Goal: Information Seeking & Learning: Find specific fact

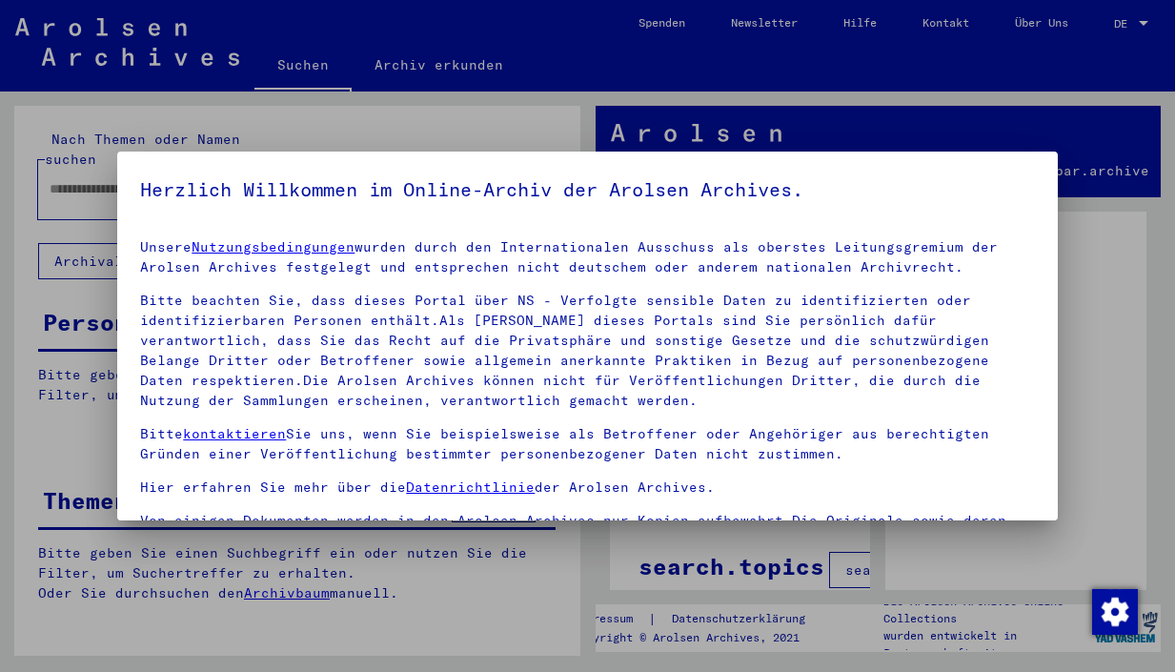
click at [1132, 380] on div at bounding box center [587, 336] width 1175 height 672
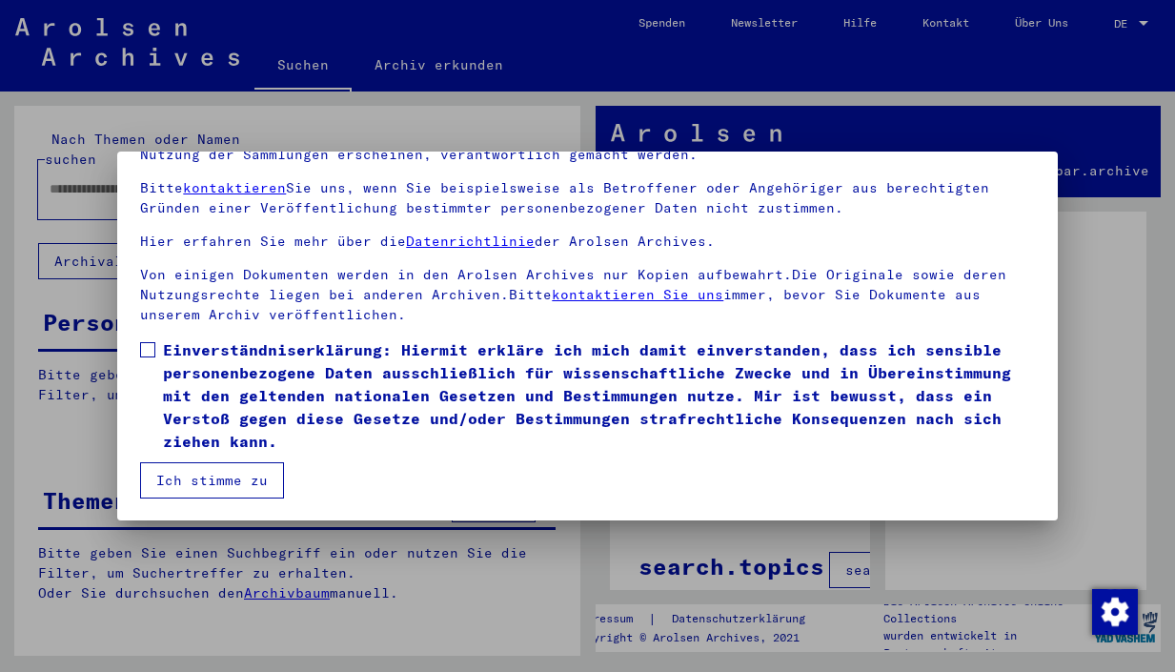
scroll to position [162, 0]
click at [156, 351] on label "Einverständniserklärung: Hiermit erkläre ich mich damit einverstanden, dass ich…" at bounding box center [587, 395] width 894 height 114
click at [197, 482] on button "Ich stimme zu" at bounding box center [212, 480] width 144 height 36
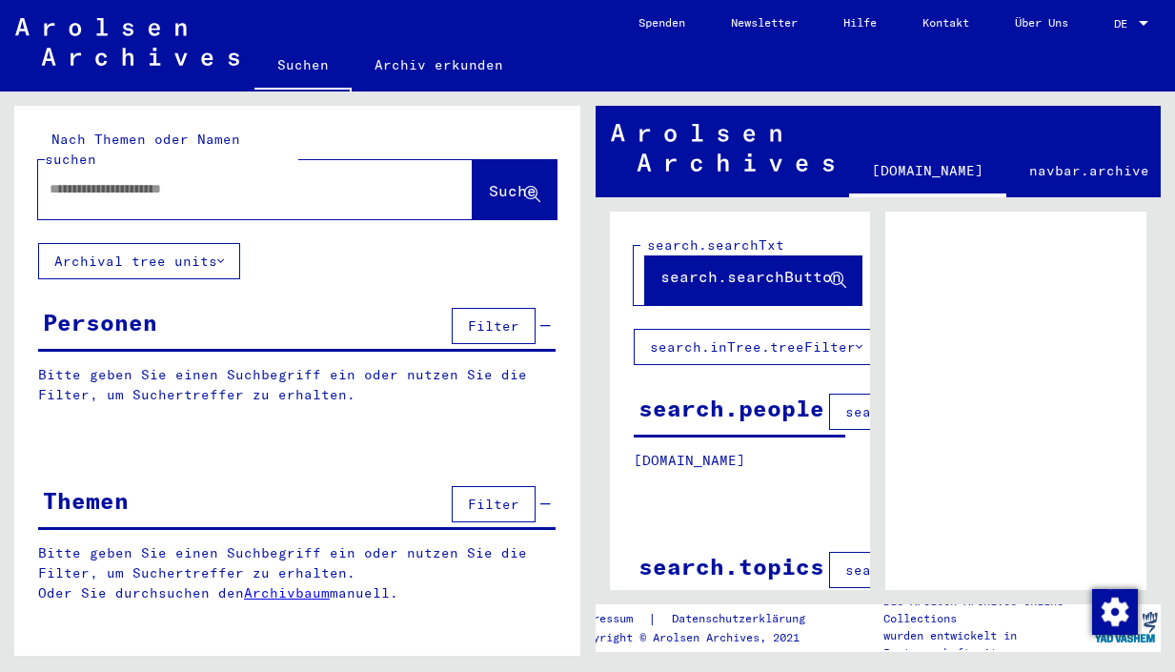
click at [157, 243] on button "Archival tree units" at bounding box center [139, 261] width 202 height 36
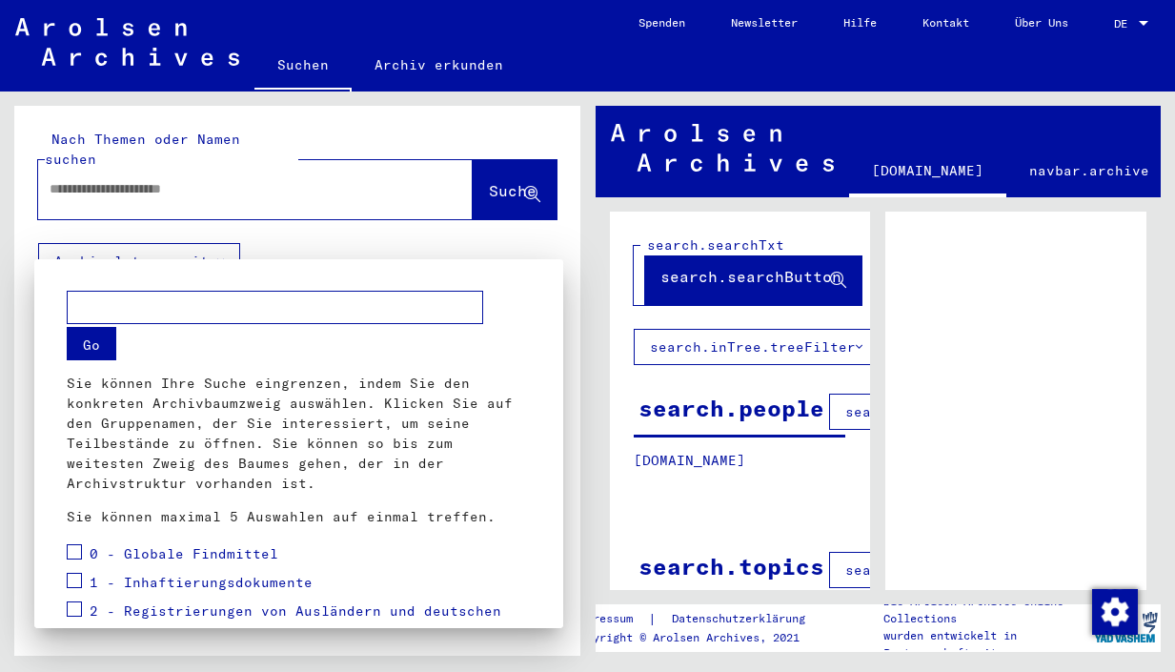
click at [267, 167] on div at bounding box center [587, 336] width 1175 height 672
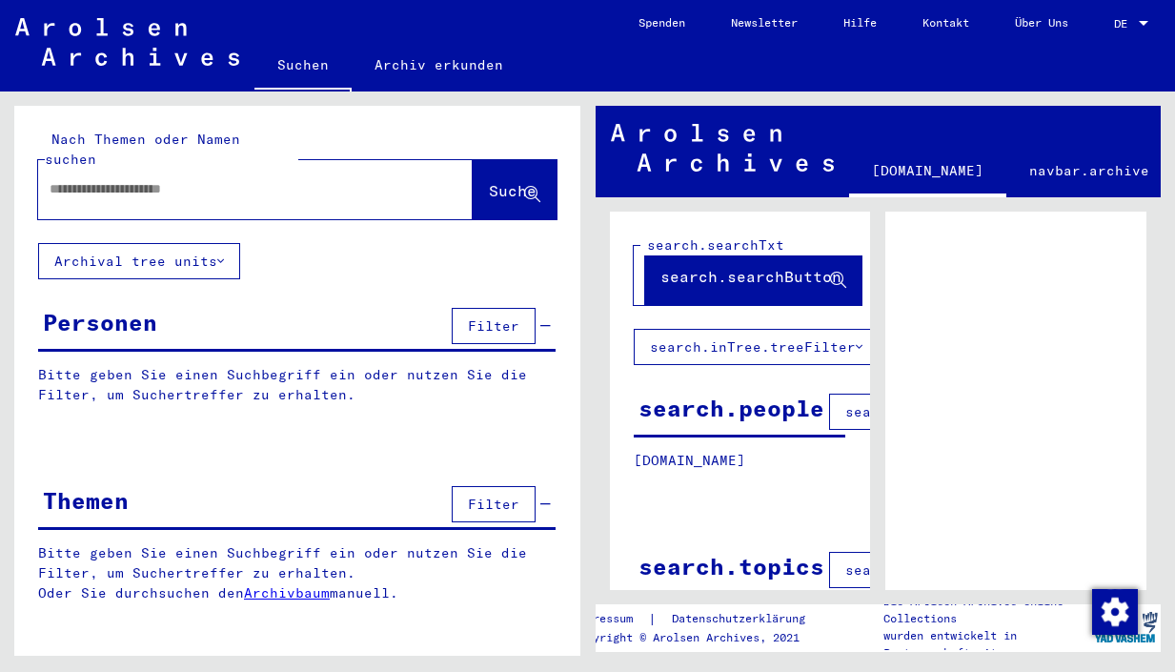
click at [258, 179] on input "text" at bounding box center [238, 189] width 377 height 20
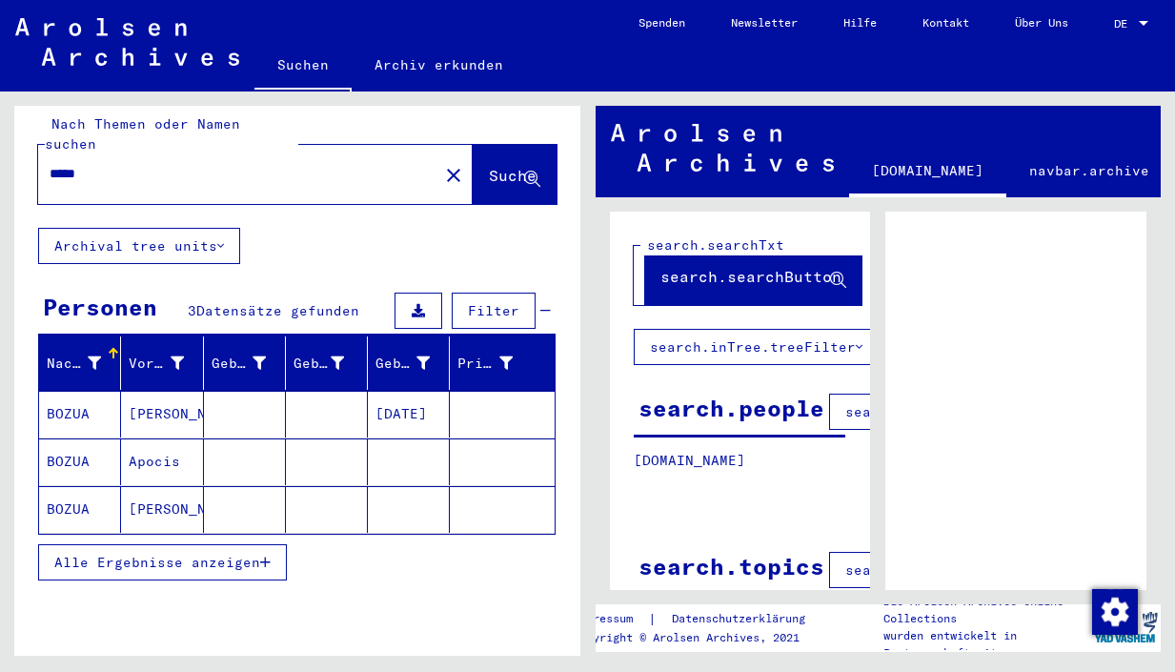
drag, startPoint x: 120, startPoint y: 150, endPoint x: -91, endPoint y: 130, distance: 212.5
click at [0, 130] on html "Suchen Archiv erkunden Spenden Newsletter Hilfe Kontakt Über Uns Suchen Archiv …" at bounding box center [587, 336] width 1175 height 672
type input "*****"
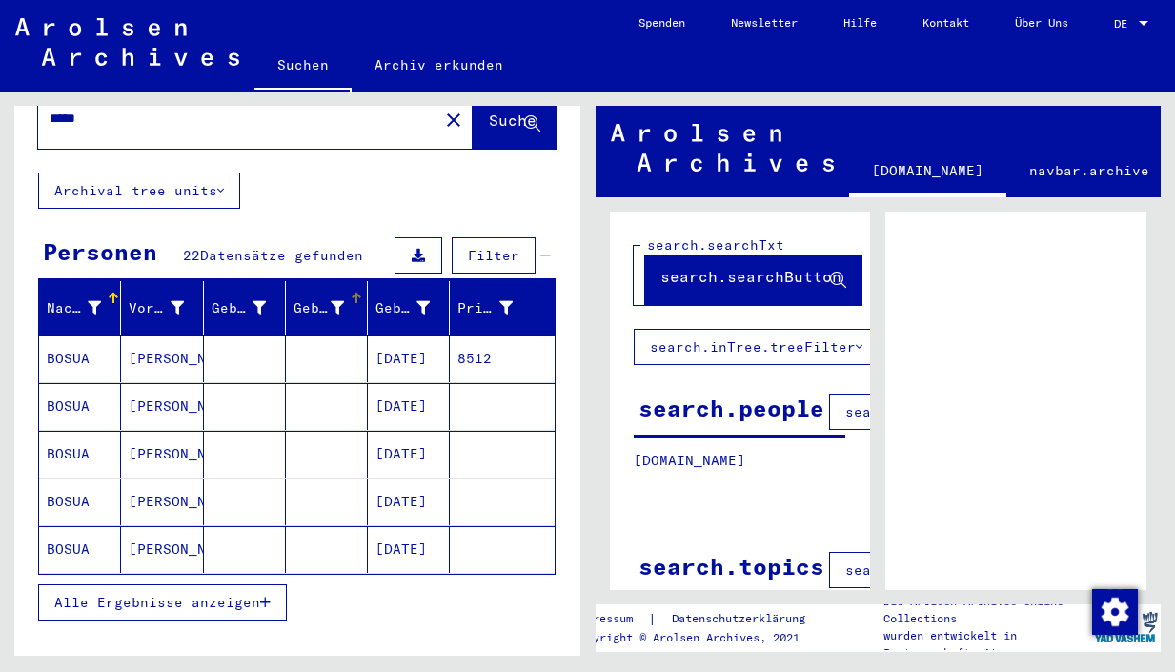
scroll to position [114, 0]
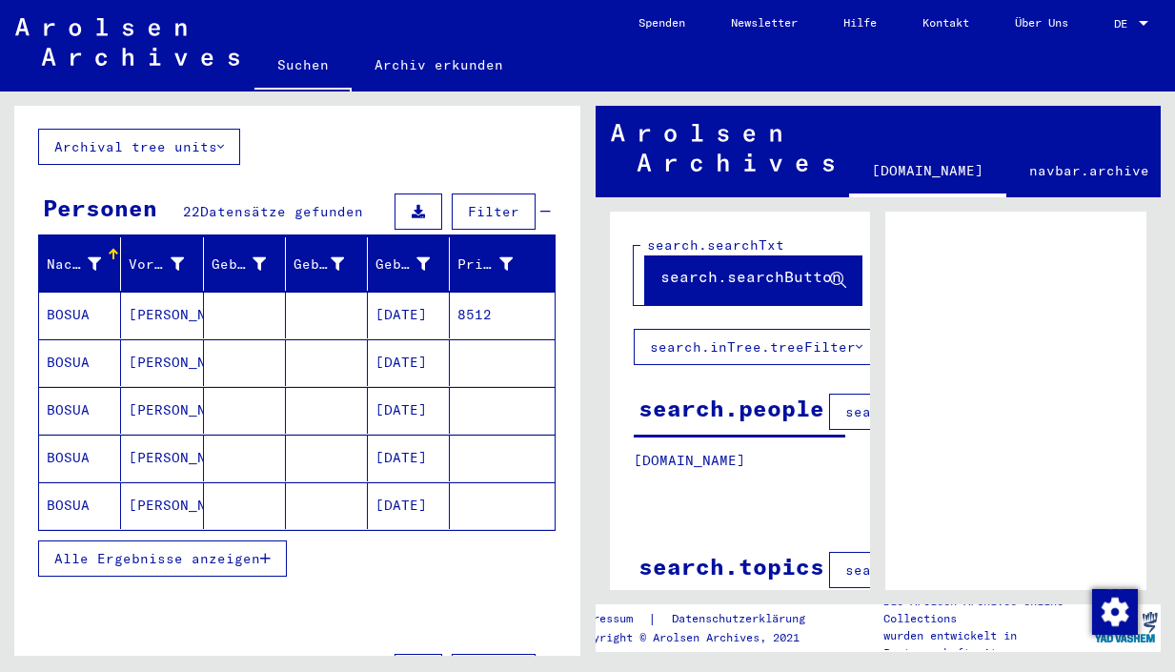
click at [146, 550] on span "Alle Ergebnisse anzeigen" at bounding box center [157, 558] width 206 height 17
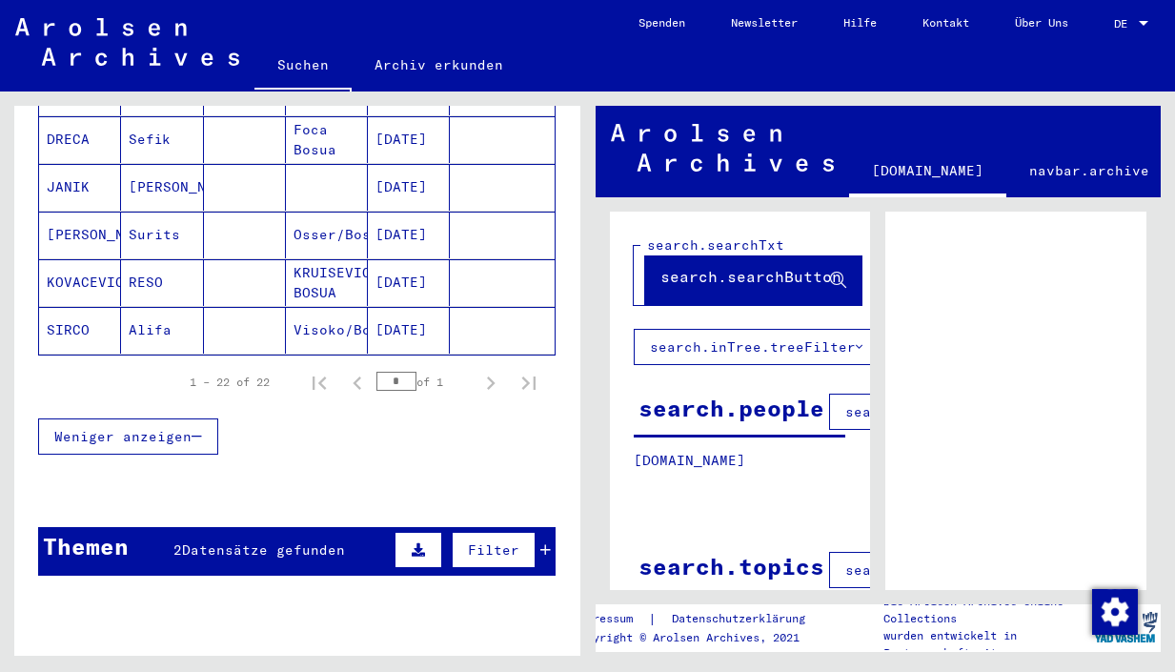
scroll to position [1105, 0]
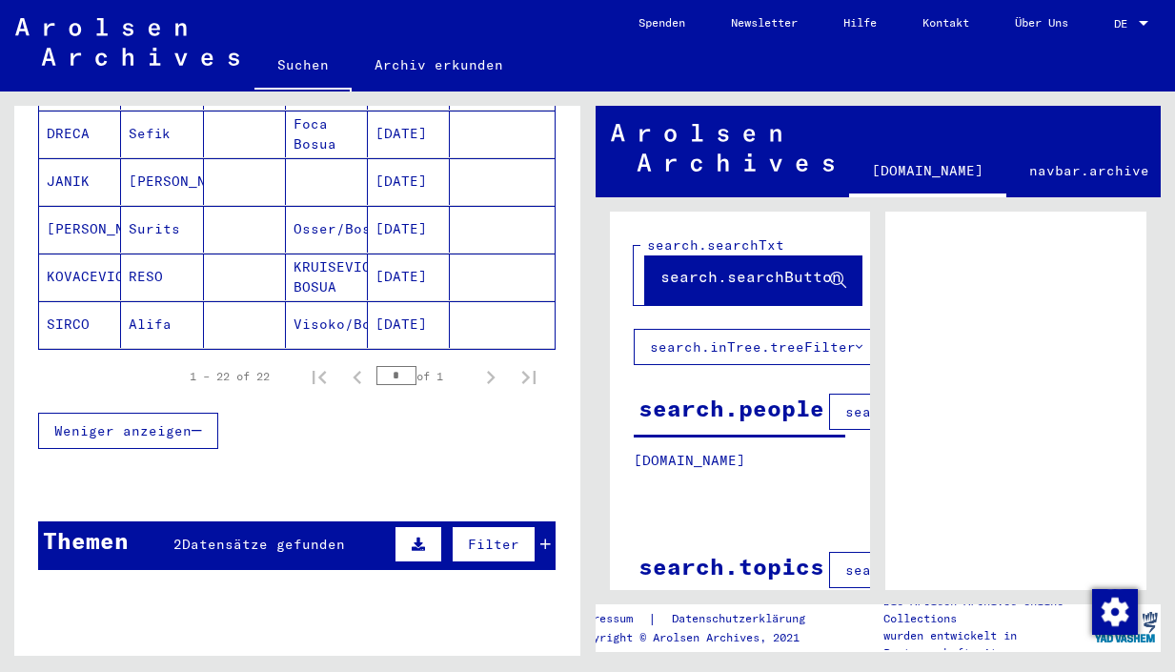
drag, startPoint x: 219, startPoint y: 360, endPoint x: 262, endPoint y: 357, distance: 43.0
click at [218, 368] on div "1 – 22 of 22" at bounding box center [230, 376] width 80 height 17
